Goal: Information Seeking & Learning: Learn about a topic

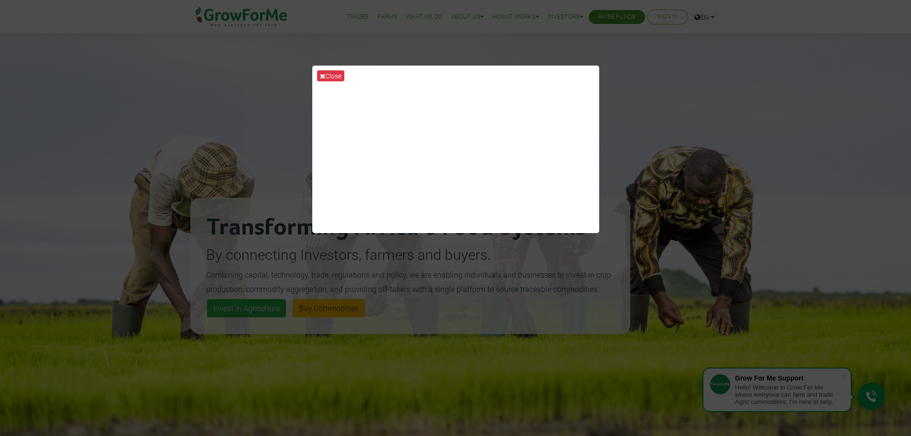
click at [294, 140] on div "Close" at bounding box center [455, 218] width 911 height 436
click at [324, 75] on icon at bounding box center [322, 76] width 5 height 7
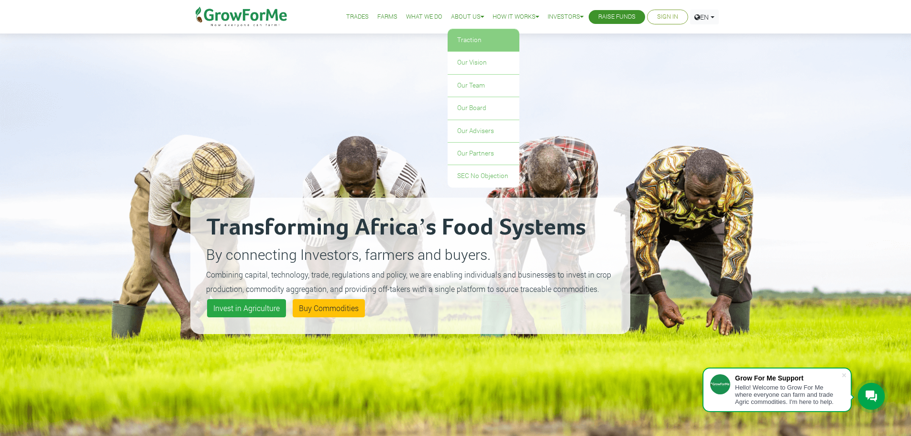
click at [459, 40] on link "Traction" at bounding box center [484, 40] width 72 height 22
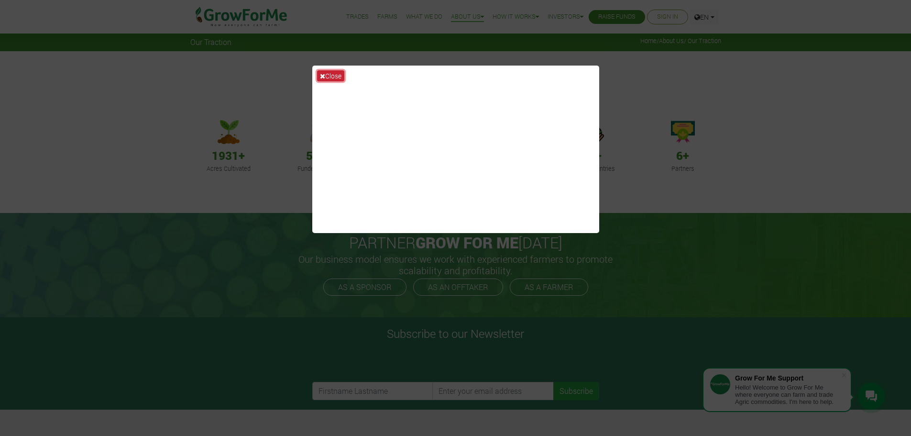
click at [326, 77] on button "Close" at bounding box center [330, 75] width 27 height 11
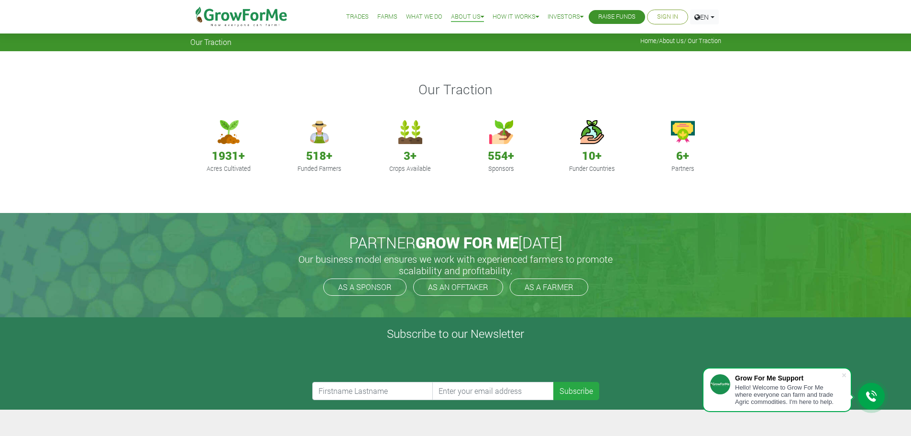
click at [426, 18] on link "What We Do" at bounding box center [424, 17] width 36 height 10
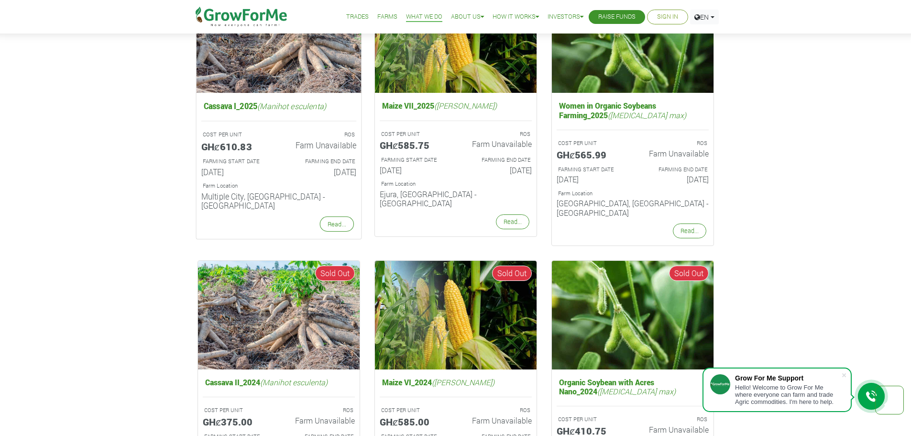
scroll to position [718, 0]
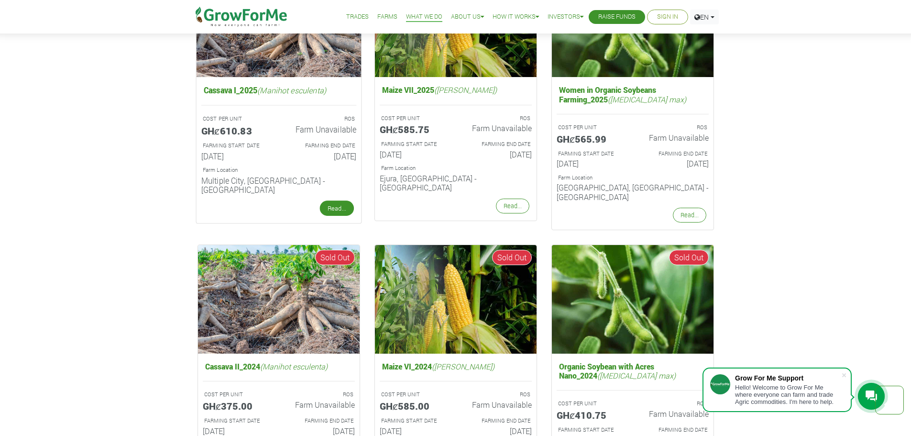
click at [336, 200] on link "Read..." at bounding box center [337, 207] width 34 height 15
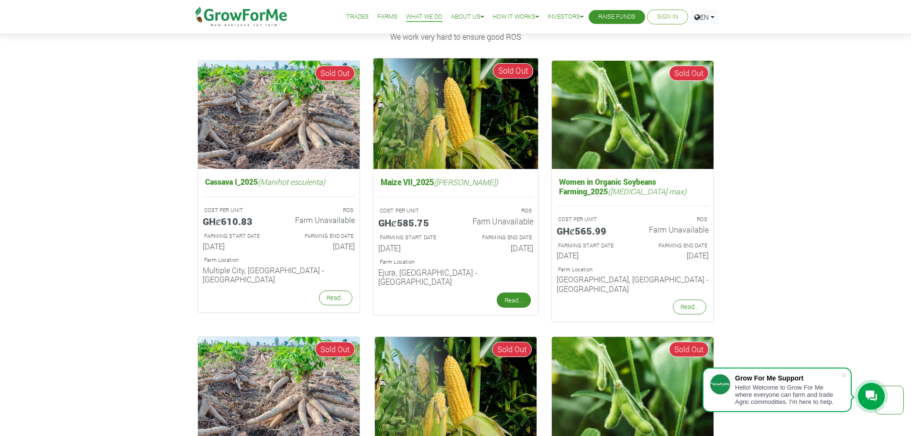
click at [515, 292] on link "Read..." at bounding box center [514, 299] width 34 height 15
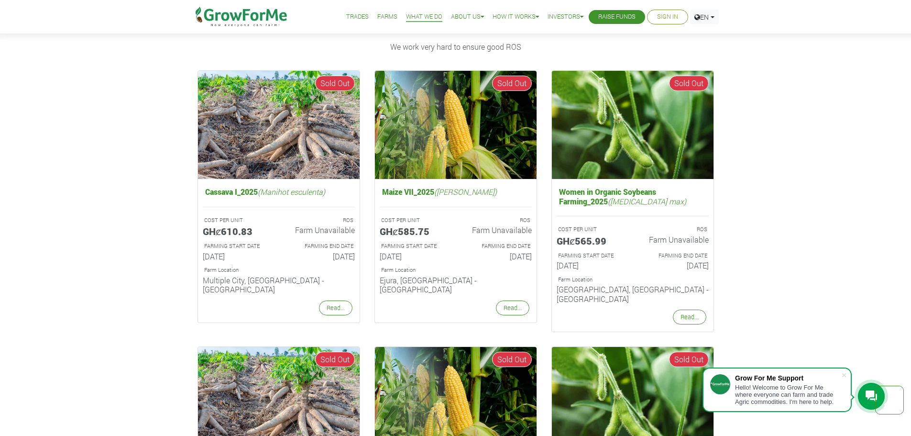
scroll to position [592, 0]
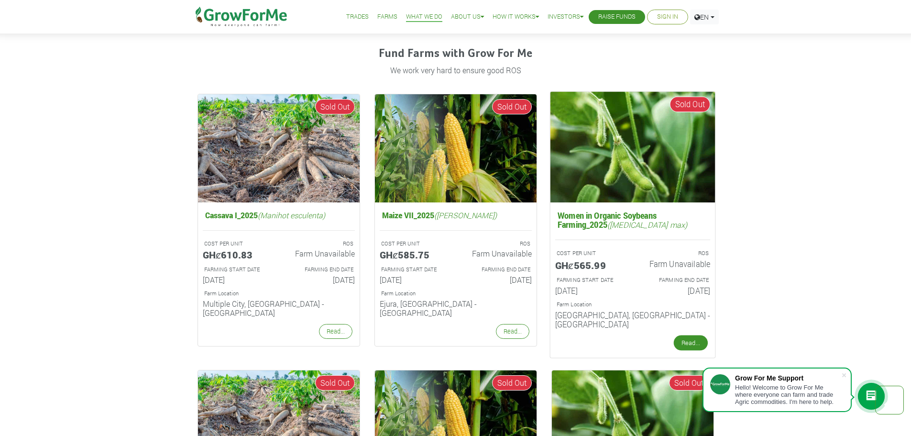
click at [691, 335] on link "Read..." at bounding box center [691, 342] width 34 height 15
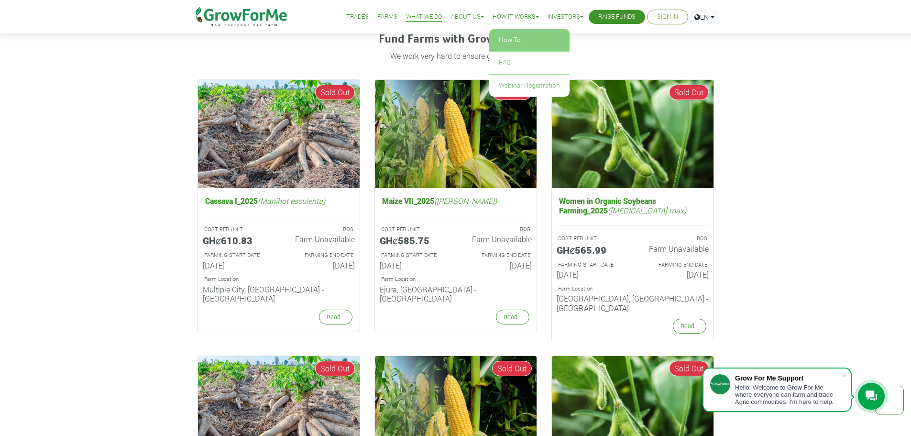
click at [499, 38] on link "How To" at bounding box center [529, 40] width 80 height 22
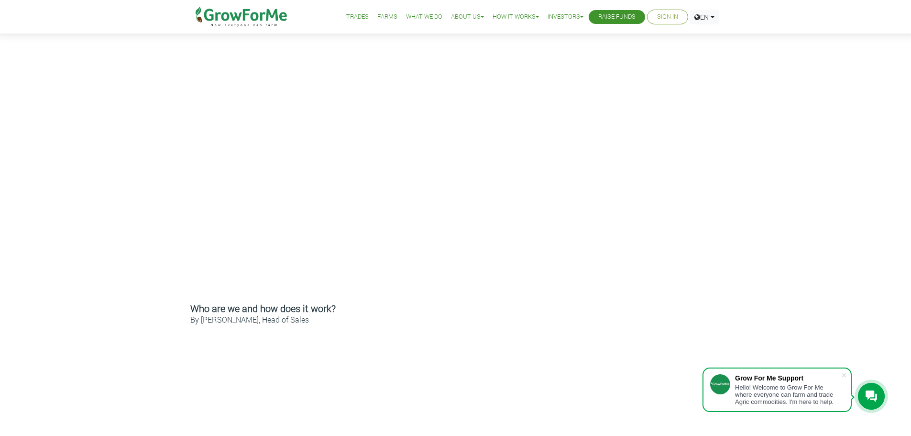
scroll to position [144, 0]
